Goal: Information Seeking & Learning: Learn about a topic

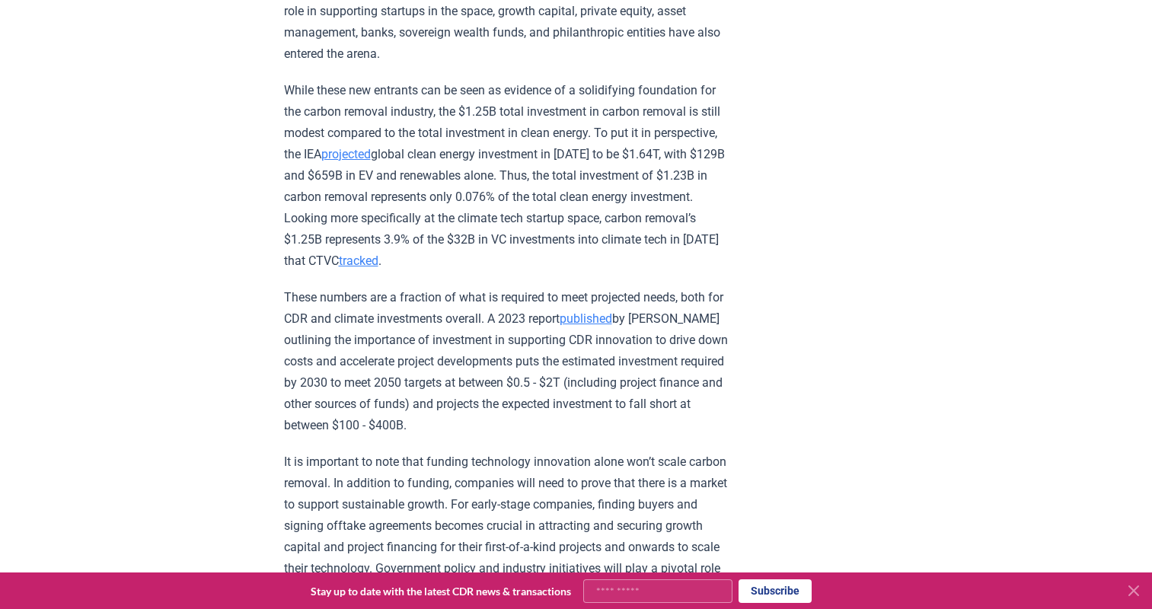
scroll to position [1861, 0]
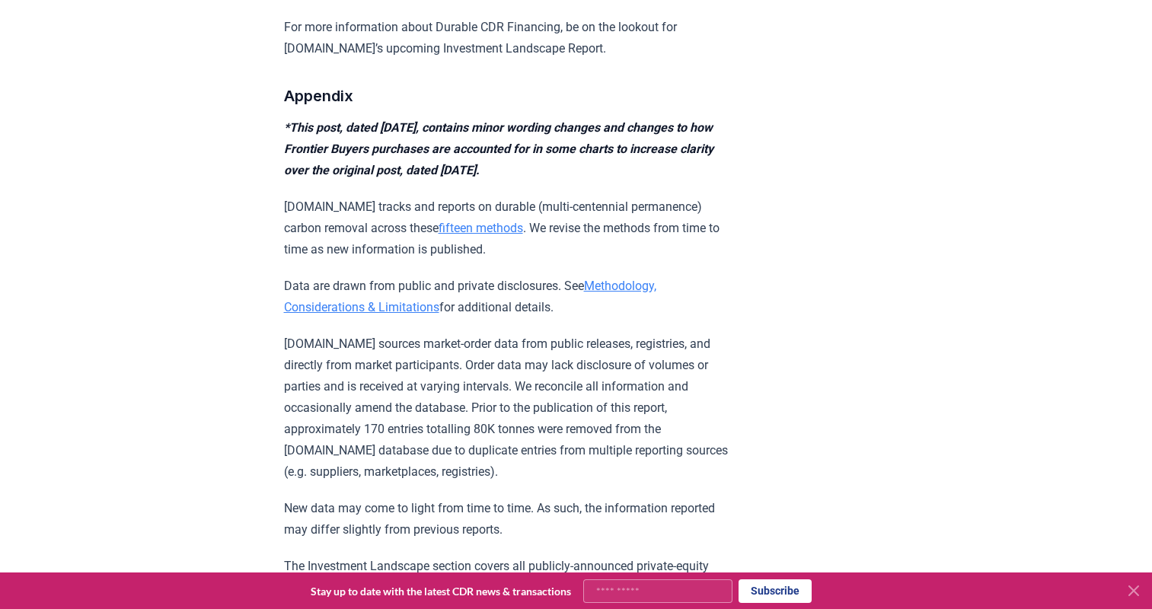
scroll to position [15217, 0]
